Goal: Communication & Community: Ask a question

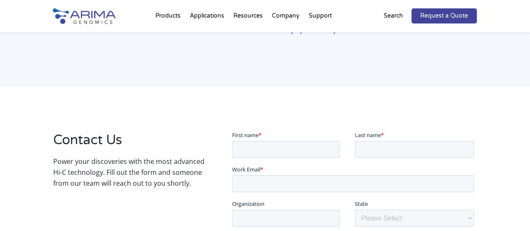
scroll to position [104, 0]
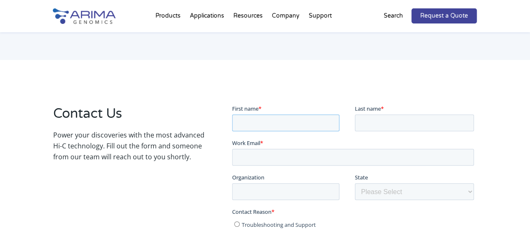
click at [263, 122] on input "First name *" at bounding box center [285, 122] width 107 height 17
type input "[PERSON_NAME]"
click at [389, 124] on input "Last name *" at bounding box center [414, 122] width 119 height 17
type input "Enderti"
click at [294, 161] on input "Work Email *" at bounding box center [353, 156] width 242 height 17
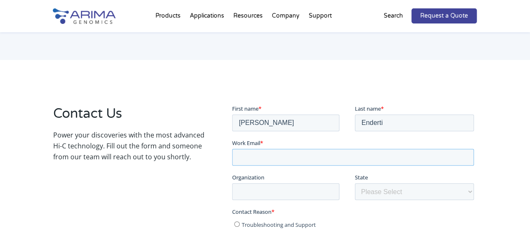
type input "[EMAIL_ADDRESS][DOMAIN_NAME]"
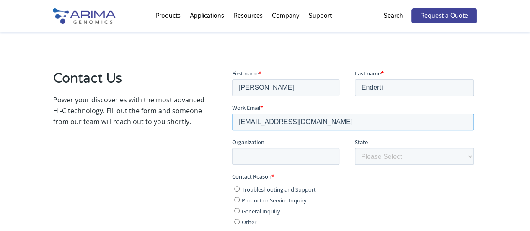
scroll to position [140, 0]
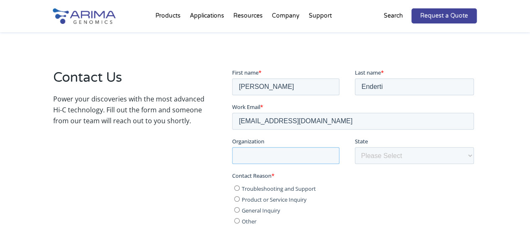
click at [268, 152] on input "Organization" at bounding box center [285, 155] width 107 height 17
drag, startPoint x: 323, startPoint y: 151, endPoint x: 351, endPoint y: 152, distance: 27.3
click at [351, 152] on div "Organization [GEOGRAPHIC_DATA][PERSON_NAME], Dept. of Experimental and Clinical…" at bounding box center [293, 150] width 123 height 27
click at [318, 156] on input "[GEOGRAPHIC_DATA][PERSON_NAME], Dept. of Experimental and Clinical Medicine, [P…" at bounding box center [285, 155] width 107 height 17
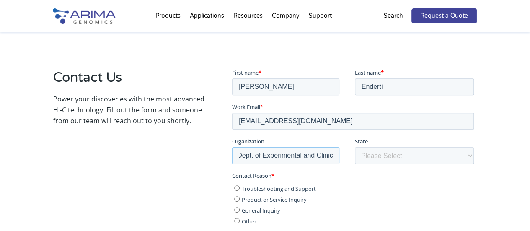
click at [318, 156] on input "[GEOGRAPHIC_DATA][PERSON_NAME], Dept. of Experimental and Clinical Medicine, [P…" at bounding box center [285, 155] width 107 height 17
type input "[GEOGRAPHIC_DATA][PERSON_NAME], Dept. of Experimental and Clinical Medicine"
click at [392, 159] on select "Please Select Other/Non-US [US_STATE] [US_STATE] [US_STATE] [US_STATE] [US_STAT…" at bounding box center [414, 155] width 119 height 17
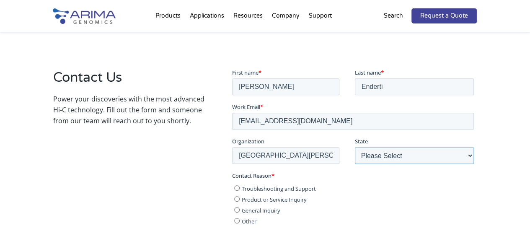
click at [386, 153] on select "Please Select Other/Non-US [US_STATE] [US_STATE] [US_STATE] [US_STATE] [US_STAT…" at bounding box center [414, 155] width 119 height 17
click at [383, 155] on select "Please Select Other/Non-US [US_STATE] [US_STATE] [US_STATE] [US_STATE] [US_STAT…" at bounding box center [414, 155] width 119 height 17
click at [376, 160] on select "Please Select Other/Non-US [US_STATE] [US_STATE] [US_STATE] [US_STATE] [US_STAT…" at bounding box center [414, 155] width 119 height 17
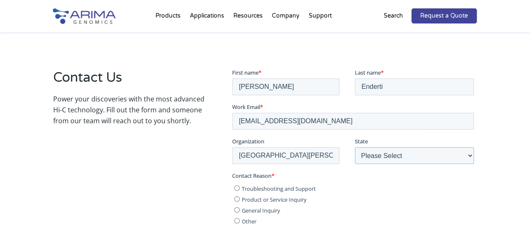
click at [376, 158] on select "Please Select Other/Non-US [US_STATE] [US_STATE] [US_STATE] [US_STATE] [US_STAT…" at bounding box center [414, 155] width 119 height 17
click at [355, 147] on select "Please Select Other/Non-US [US_STATE] [US_STATE] [US_STATE] [US_STATE] [US_STAT…" at bounding box center [414, 155] width 119 height 17
click at [376, 158] on select "Please Select Other/Non-US [US_STATE] [US_STATE] [US_STATE] [US_STATE] [US_STAT…" at bounding box center [414, 155] width 119 height 17
select select "Other/Non-US"
click at [355, 147] on select "Please Select Other/Non-US [US_STATE] [US_STATE] [US_STATE] [US_STATE] [US_STAT…" at bounding box center [414, 155] width 119 height 17
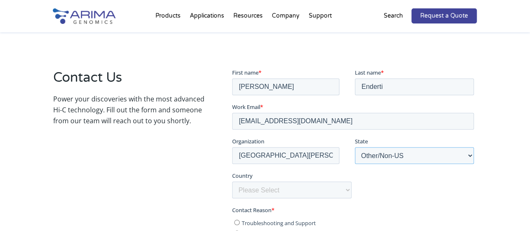
scroll to position [200, 0]
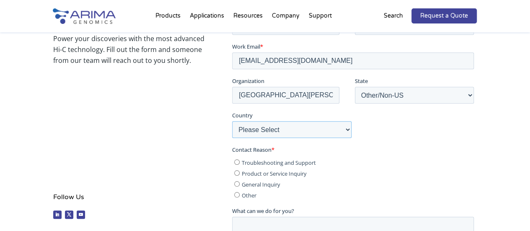
click at [282, 134] on select "Please Select [GEOGRAPHIC_DATA] [GEOGRAPHIC_DATA] [GEOGRAPHIC_DATA] [GEOGRAPHIC…" at bounding box center [291, 129] width 119 height 17
click at [232, 121] on select "Please Select [GEOGRAPHIC_DATA] [GEOGRAPHIC_DATA] [GEOGRAPHIC_DATA] [GEOGRAPHIC…" at bounding box center [291, 129] width 119 height 17
click at [266, 134] on select "Please Select [GEOGRAPHIC_DATA] [GEOGRAPHIC_DATA] [GEOGRAPHIC_DATA] [GEOGRAPHIC…" at bounding box center [291, 129] width 119 height 17
select select "[GEOGRAPHIC_DATA]"
click at [232, 121] on select "Please Select [GEOGRAPHIC_DATA] [GEOGRAPHIC_DATA] [GEOGRAPHIC_DATA] [GEOGRAPHIC…" at bounding box center [291, 129] width 119 height 17
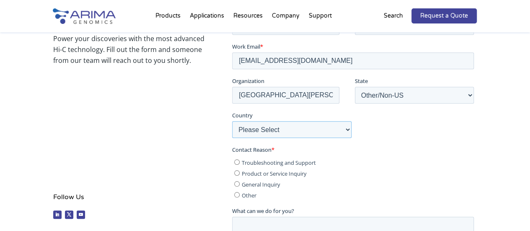
scroll to position [226, 0]
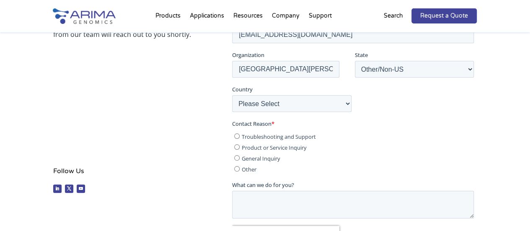
click at [234, 160] on input "General Inquiry" at bounding box center [236, 157] width 5 height 5
radio input "true"
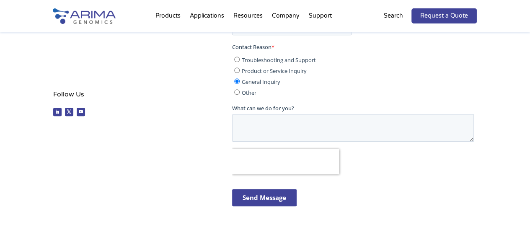
scroll to position [302, 0]
click at [257, 120] on textarea "What can we do for you?" at bounding box center [353, 128] width 242 height 28
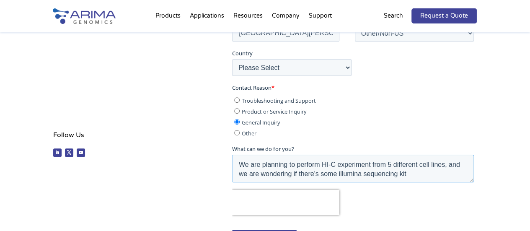
scroll to position [18, 0]
click at [328, 165] on textarea "Dear Customer service, We are planning to perform HI-C experiment from 5 differ…" at bounding box center [353, 169] width 242 height 28
click at [410, 166] on textarea "Dear Customer service, We are planning to perform Hi-C experiment from 5 differ…" at bounding box center [353, 169] width 242 height 28
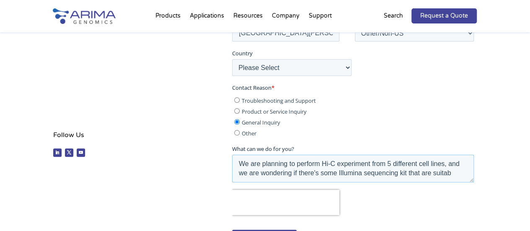
click at [394, 171] on textarea "Dear Customer service, We are planning to perform Hi-C experiment from 5 differ…" at bounding box center [353, 169] width 242 height 28
click at [451, 171] on textarea "Dear Customer service, We are planning to perform Hi-C experiment from 5 differ…" at bounding box center [353, 169] width 242 height 28
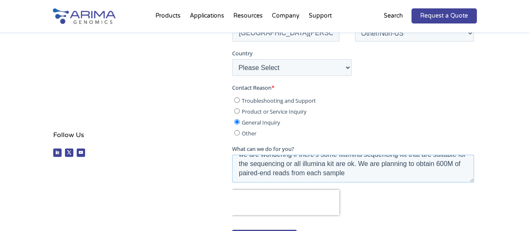
scroll to position [42, 0]
click at [386, 169] on textarea "Dear Customer service, We are planning to perform Hi-C experiment from 5 differ…" at bounding box center [353, 169] width 242 height 28
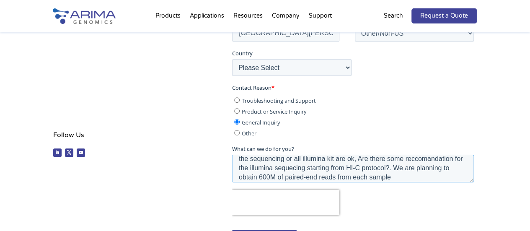
scroll to position [0, 0]
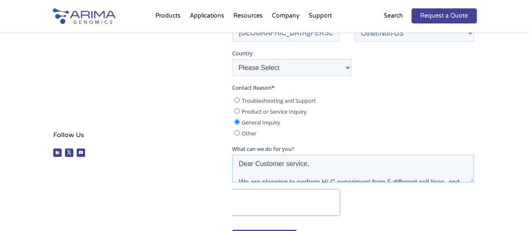
drag, startPoint x: 450, startPoint y: 178, endPoint x: 223, endPoint y: 119, distance: 233.8
click at [232, 119] on html "First name * [PERSON_NAME] Last name * Enderti Work Email * [PERSON_NAME][EMAIL…" at bounding box center [354, 104] width 245 height 316
paste textarea "Service, We are planning to perform Hi-C experiments on five different cell lin…"
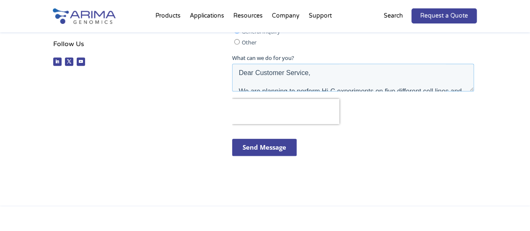
scroll to position [354, 0]
type textarea "Dear Customer Service, We are planning to perform Hi-C experiments on five diff…"
click at [268, 152] on input "Send Message" at bounding box center [264, 146] width 65 height 17
click at [277, 148] on input "Send Message" at bounding box center [264, 146] width 65 height 17
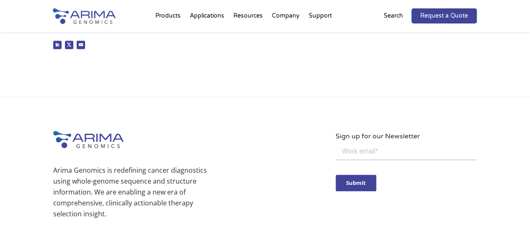
scroll to position [370, 0]
click at [351, 152] on input "email" at bounding box center [406, 151] width 141 height 17
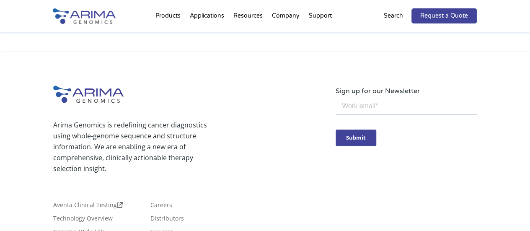
type input "[EMAIL_ADDRESS][DOMAIN_NAME]"
click at [361, 135] on input "Submit" at bounding box center [356, 137] width 41 height 16
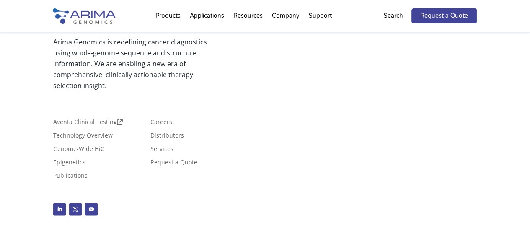
scroll to position [499, 0]
